Goal: Information Seeking & Learning: Learn about a topic

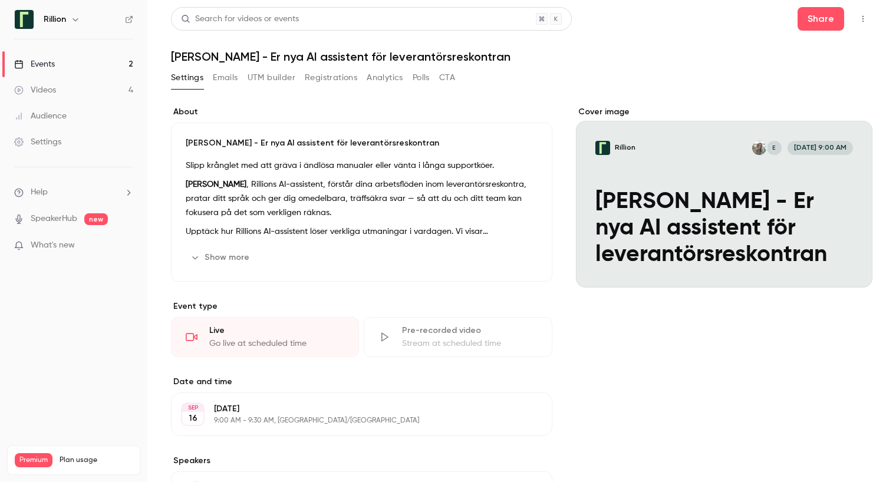
click at [49, 58] on div "Events" at bounding box center [34, 64] width 41 height 12
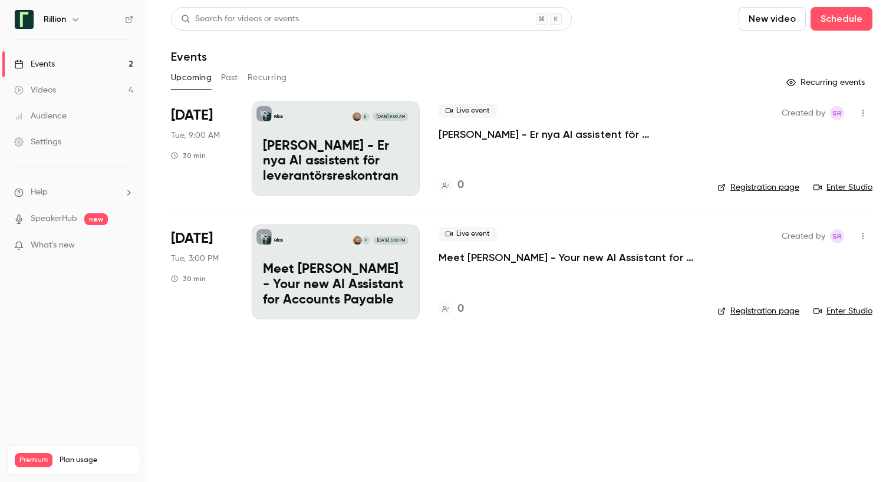
click at [482, 252] on p "Meet [PERSON_NAME] - Your new AI Assistant for Accounts Payable" at bounding box center [569, 258] width 260 height 14
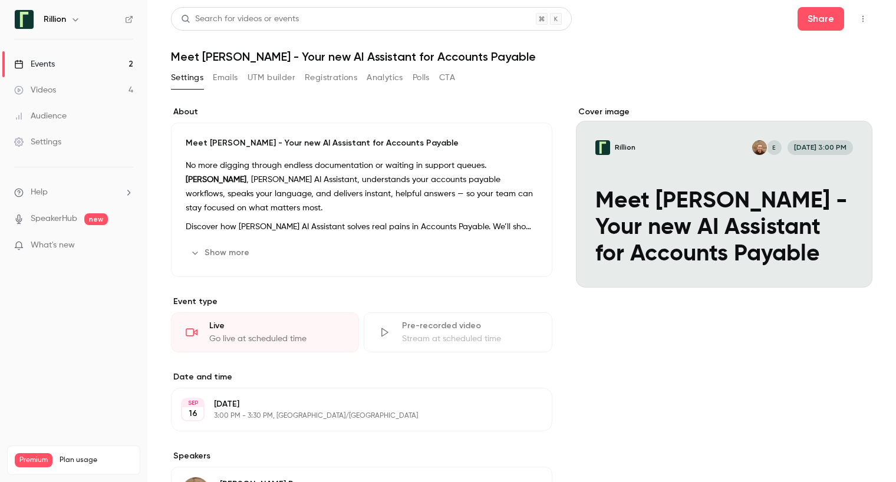
click at [858, 22] on icon "button" at bounding box center [862, 19] width 9 height 8
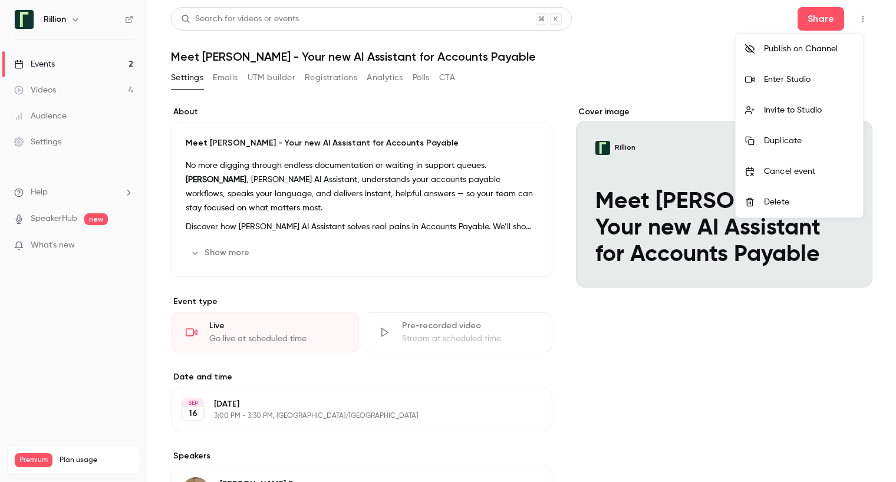
click at [598, 67] on div at bounding box center [448, 241] width 896 height 482
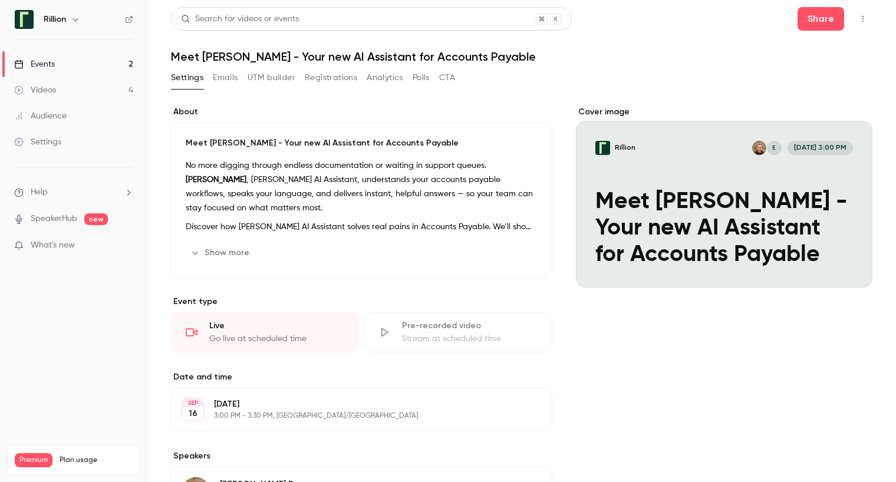
click at [67, 66] on link "Events 2" at bounding box center [73, 64] width 147 height 26
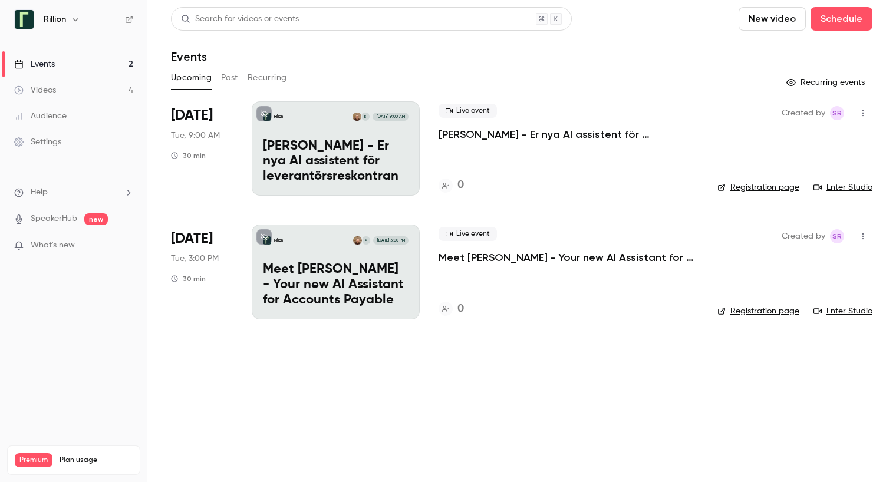
click at [236, 74] on button "Past" at bounding box center [229, 77] width 17 height 19
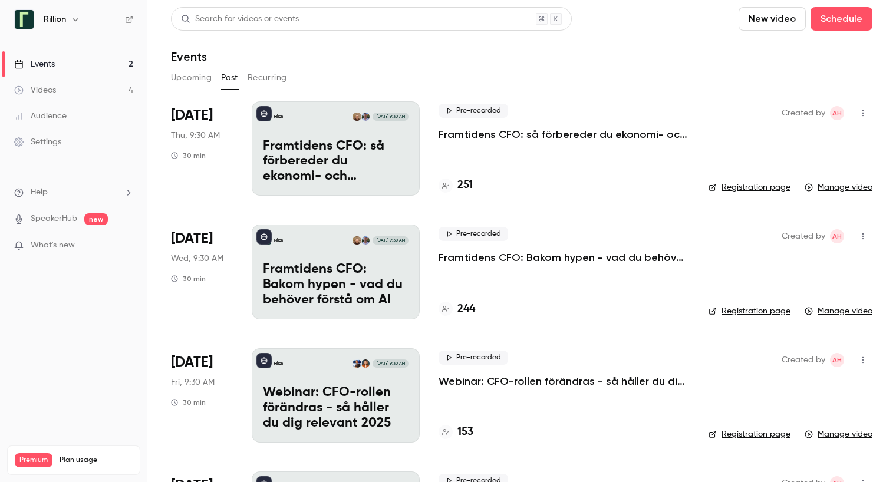
click at [355, 150] on p "Framtidens CFO: så förbereder du ekonomi- och finansfunktionen för AI-eran​" at bounding box center [336, 161] width 146 height 45
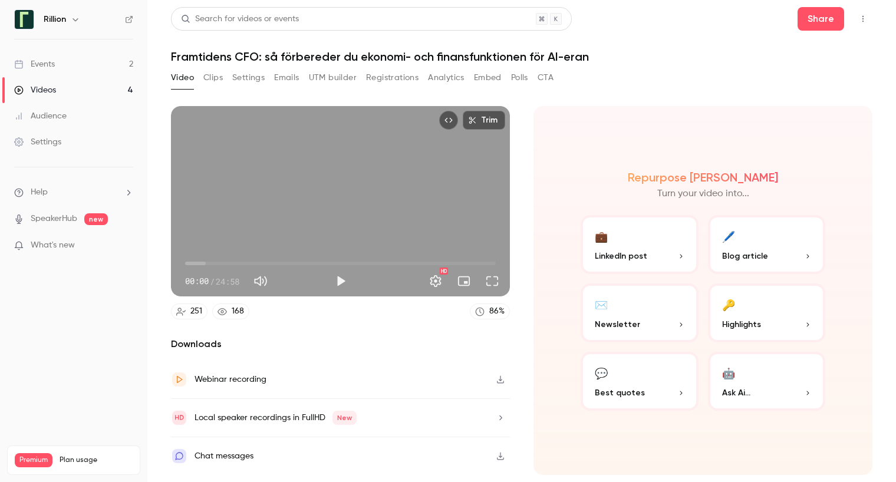
click at [251, 78] on button "Settings" at bounding box center [248, 77] width 32 height 19
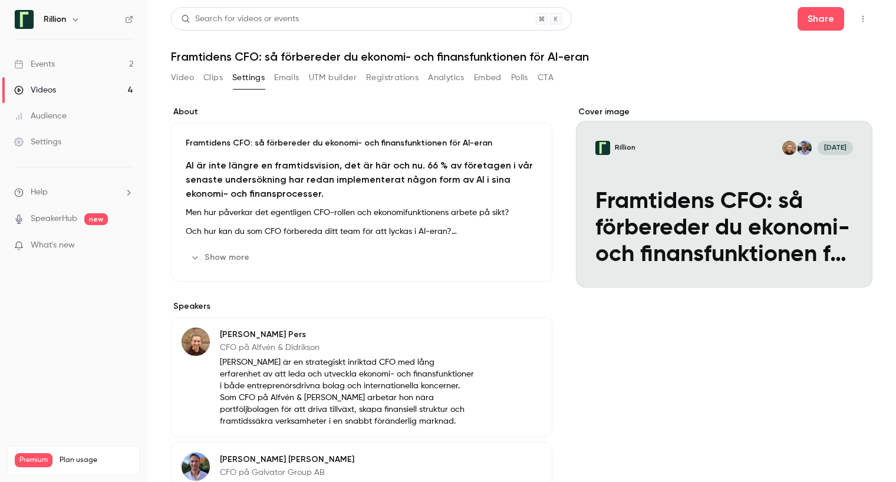
click at [240, 256] on button "Show more" at bounding box center [221, 257] width 71 height 19
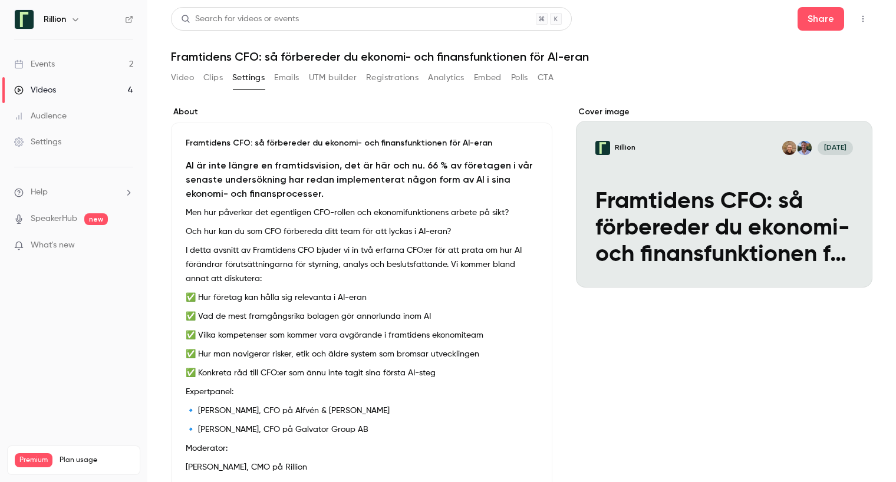
click at [176, 77] on button "Video" at bounding box center [182, 77] width 23 height 19
